Goal: Task Accomplishment & Management: Manage account settings

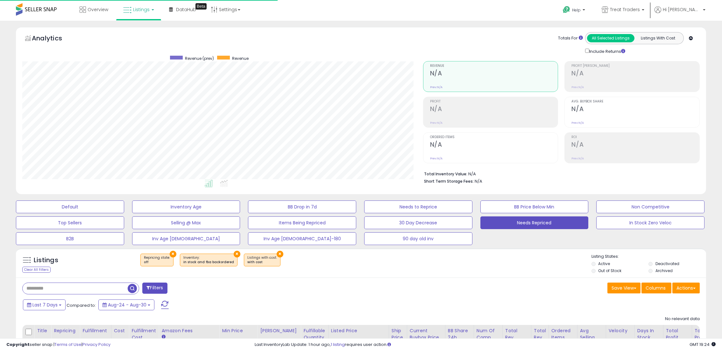
scroll to position [130, 401]
click at [139, 11] on span "Listings" at bounding box center [141, 9] width 17 height 6
click at [151, 33] on icon at bounding box center [143, 31] width 28 height 8
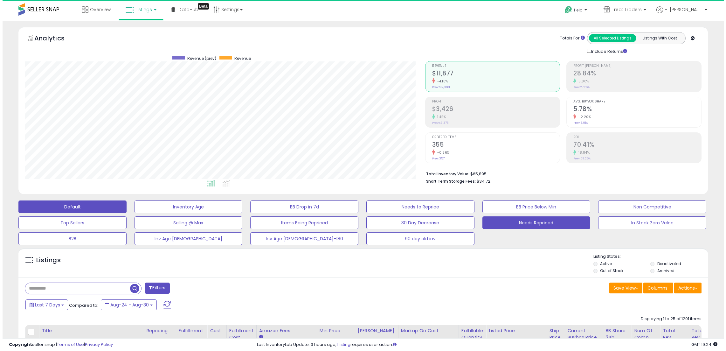
scroll to position [130, 401]
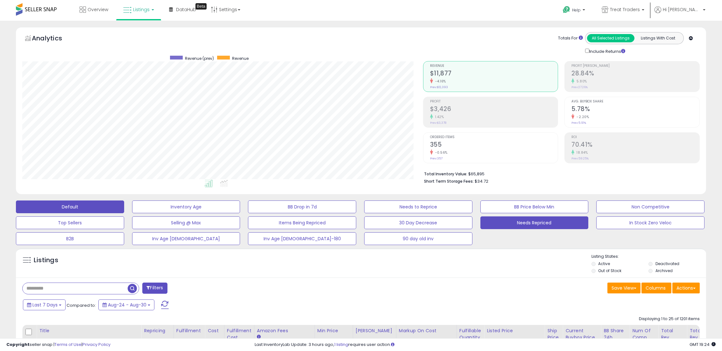
click at [524, 223] on button "Needs Repriced" at bounding box center [534, 222] width 108 height 13
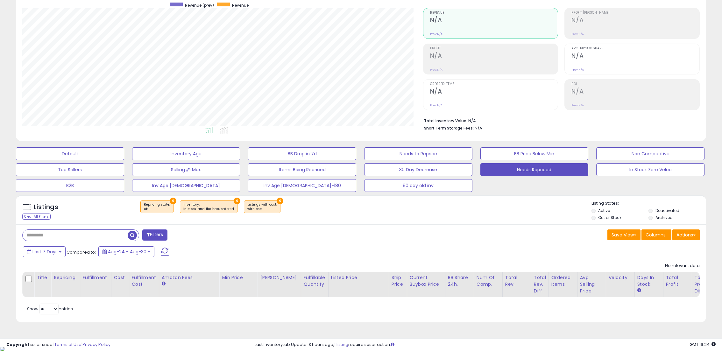
scroll to position [0, 0]
